Goal: Information Seeking & Learning: Learn about a topic

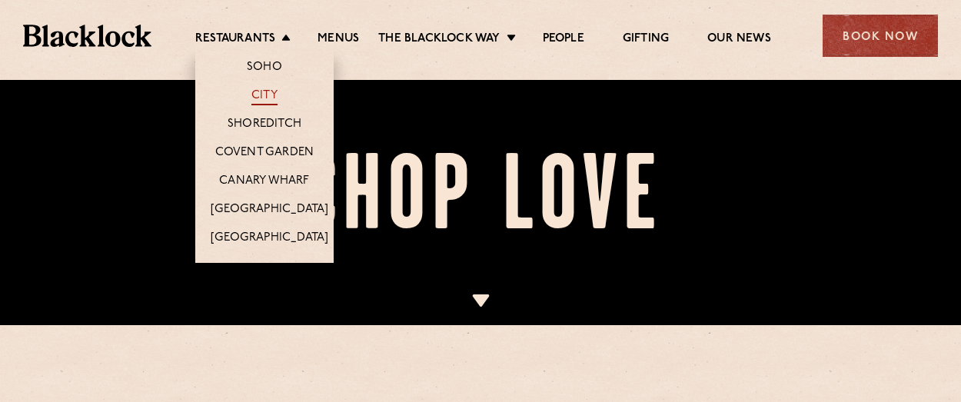
click at [267, 100] on link "City" at bounding box center [264, 96] width 26 height 17
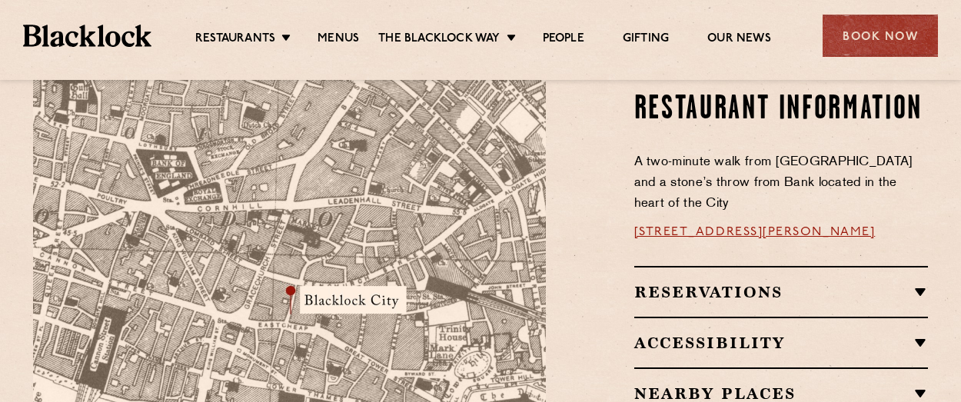
scroll to position [1000, 0]
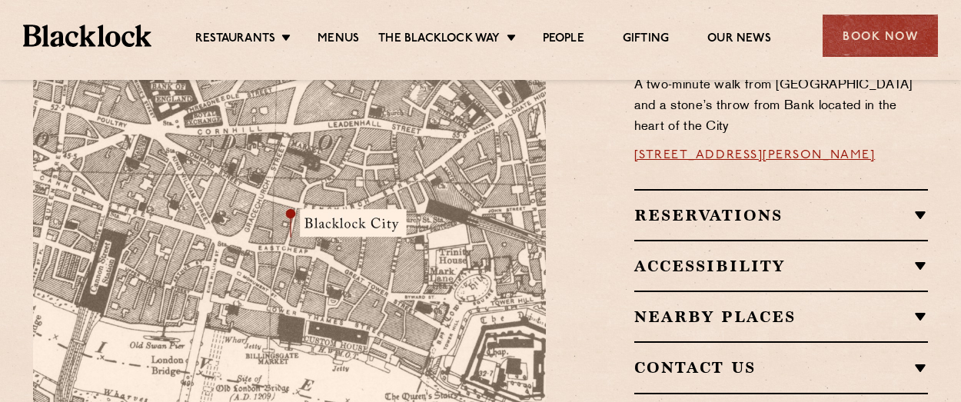
click at [751, 308] on h2 "Nearby Places" at bounding box center [781, 317] width 295 height 18
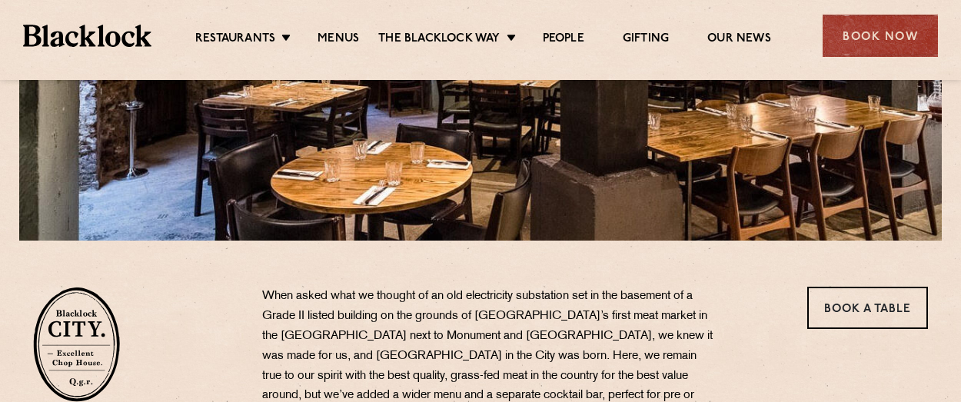
scroll to position [308, 0]
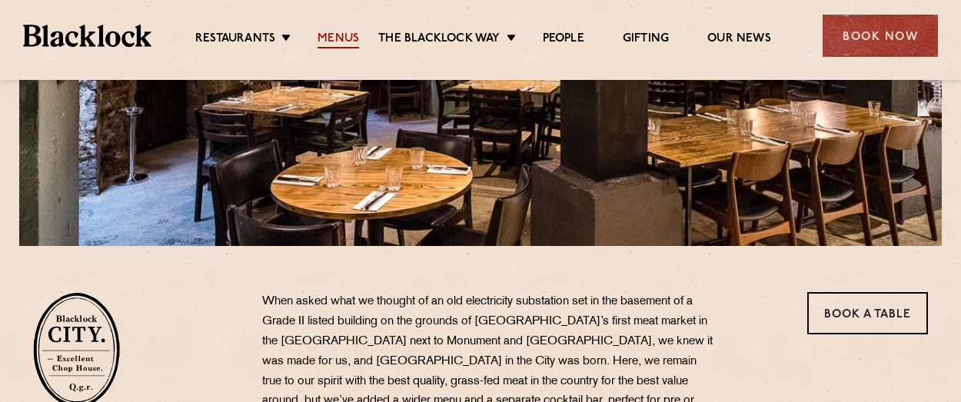
click at [333, 41] on link "Menus" at bounding box center [339, 40] width 42 height 17
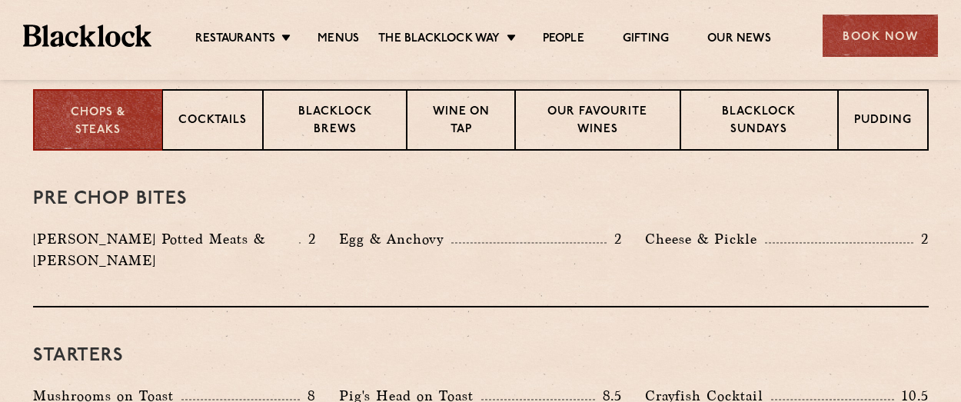
scroll to position [538, 0]
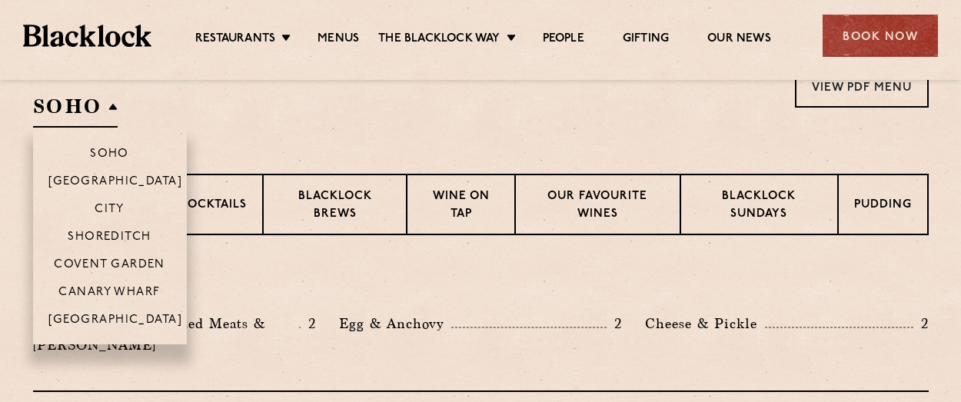
click at [75, 112] on h2 "SOHO" at bounding box center [75, 110] width 85 height 35
click at [105, 205] on p "City" at bounding box center [110, 210] width 30 height 15
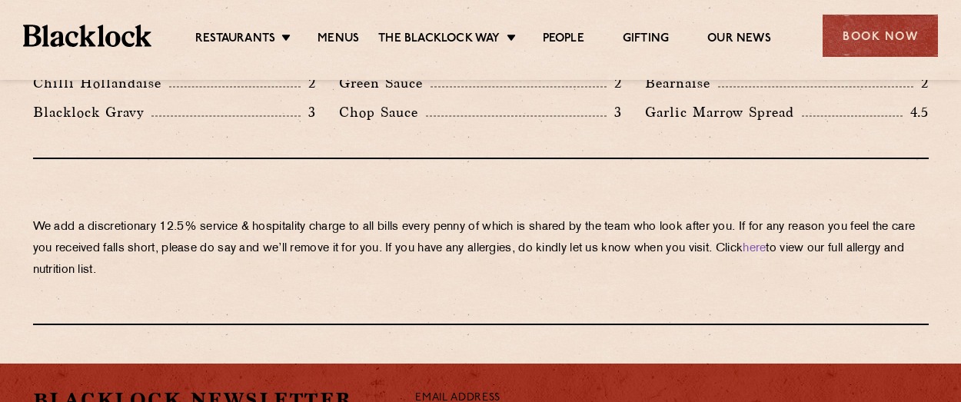
scroll to position [2692, 0]
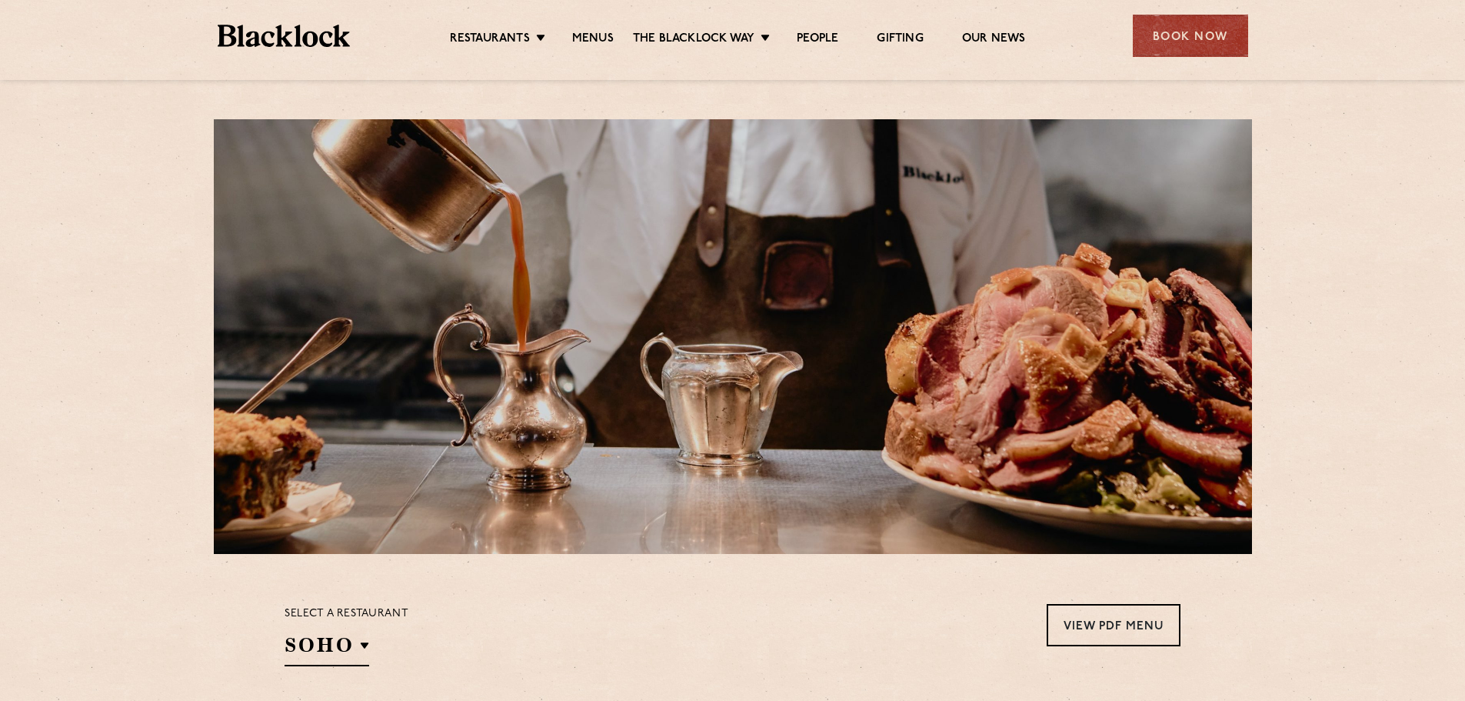
scroll to position [538, 0]
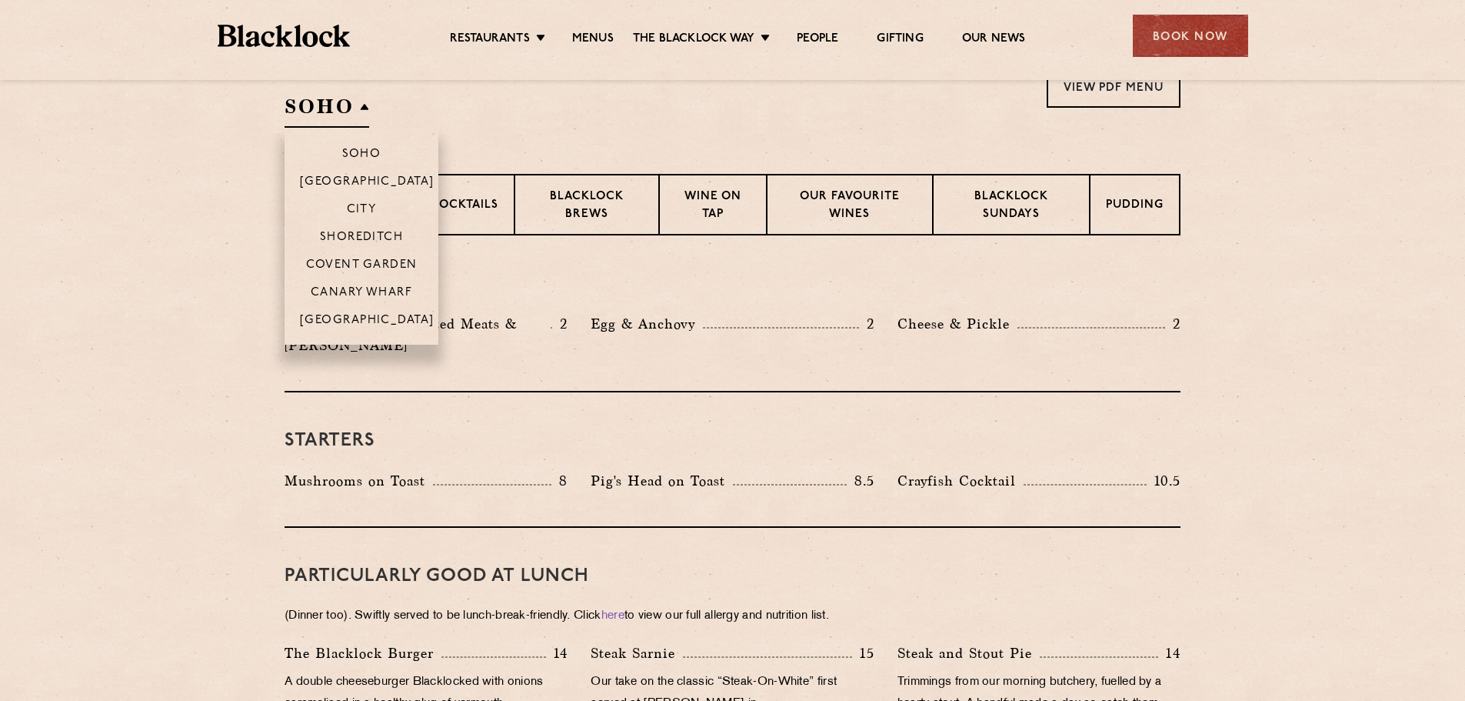
click at [313, 103] on h2 "SOHO" at bounding box center [327, 110] width 85 height 35
click at [351, 208] on p "City" at bounding box center [362, 210] width 30 height 15
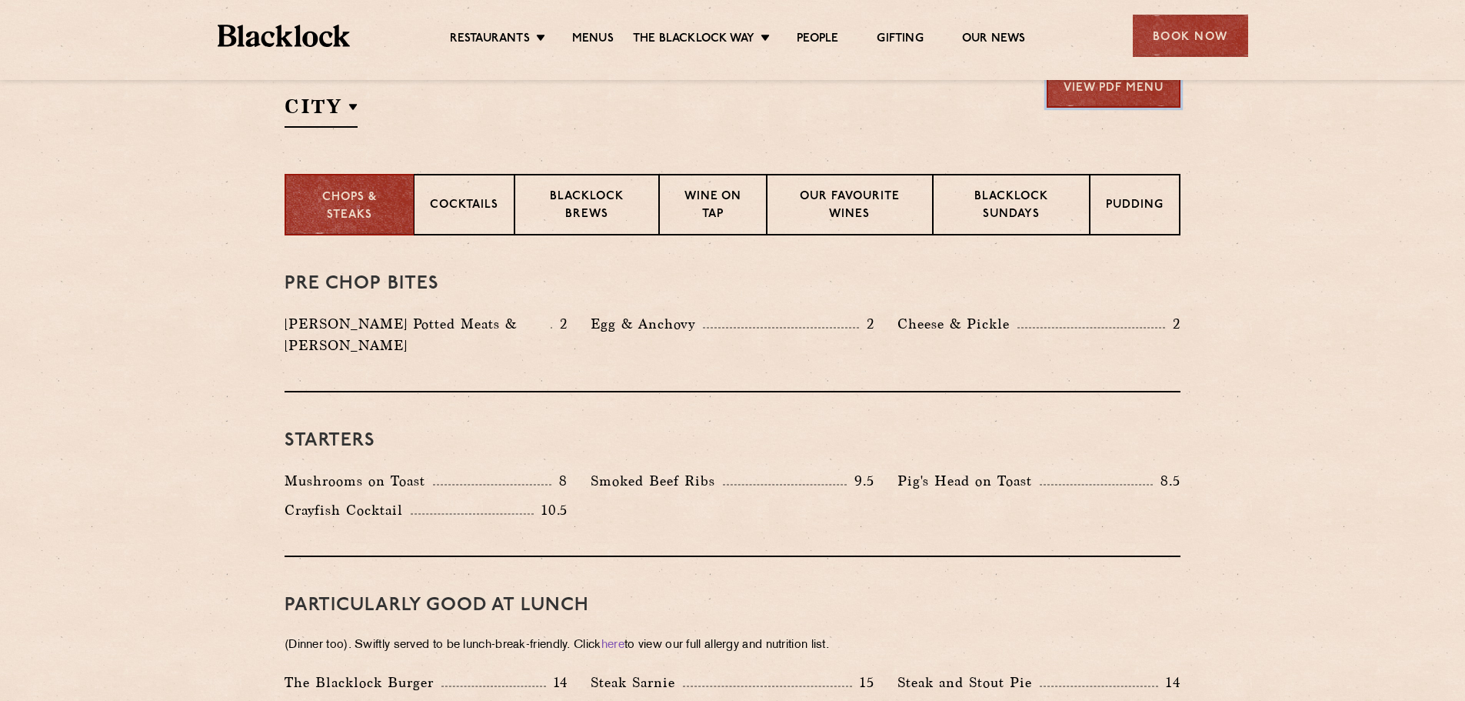
click at [1174, 102] on link "View PDF Menu" at bounding box center [1114, 86] width 134 height 42
